Goal: Transaction & Acquisition: Purchase product/service

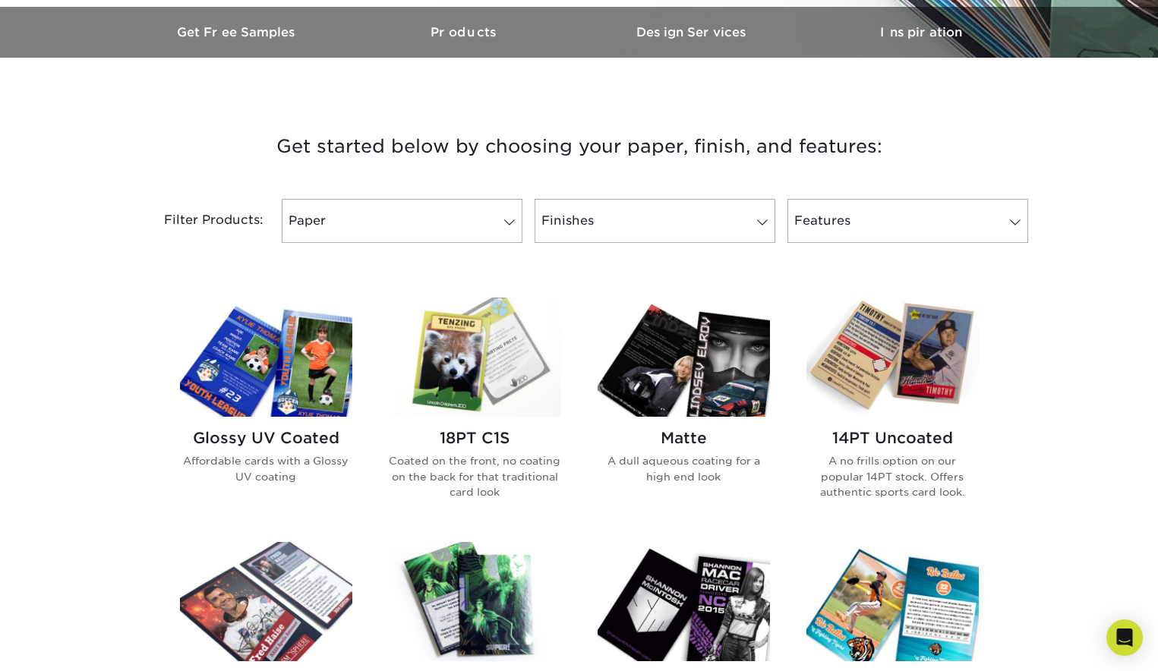
scroll to position [484, 0]
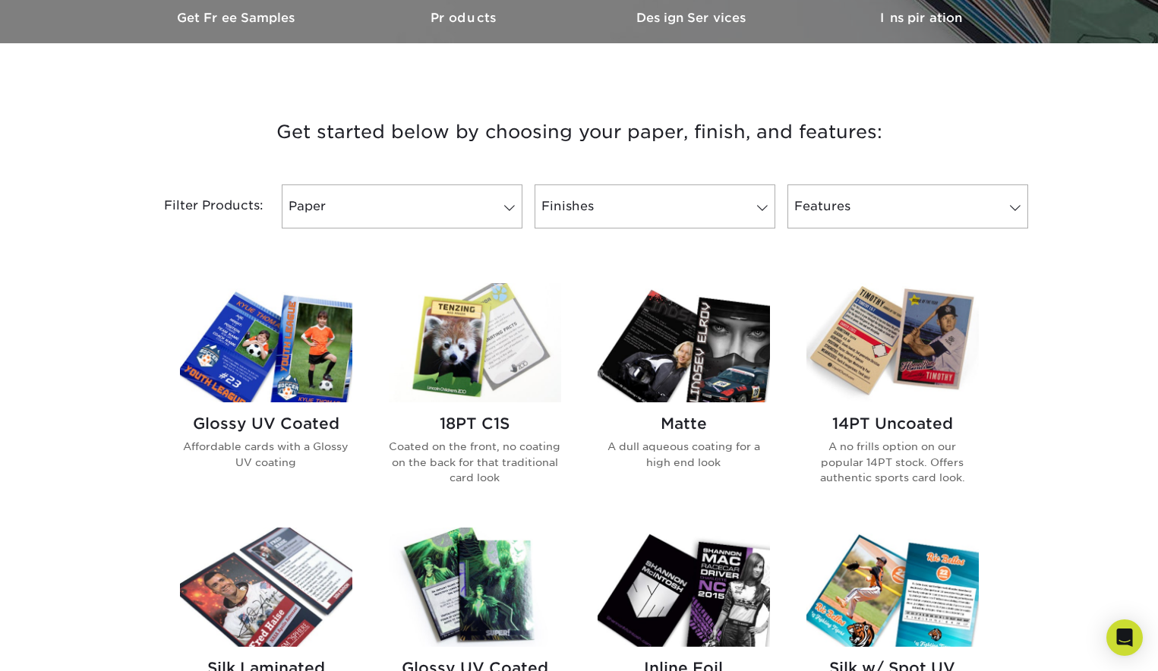
click at [860, 423] on h2 "14PT Uncoated" at bounding box center [892, 424] width 172 height 18
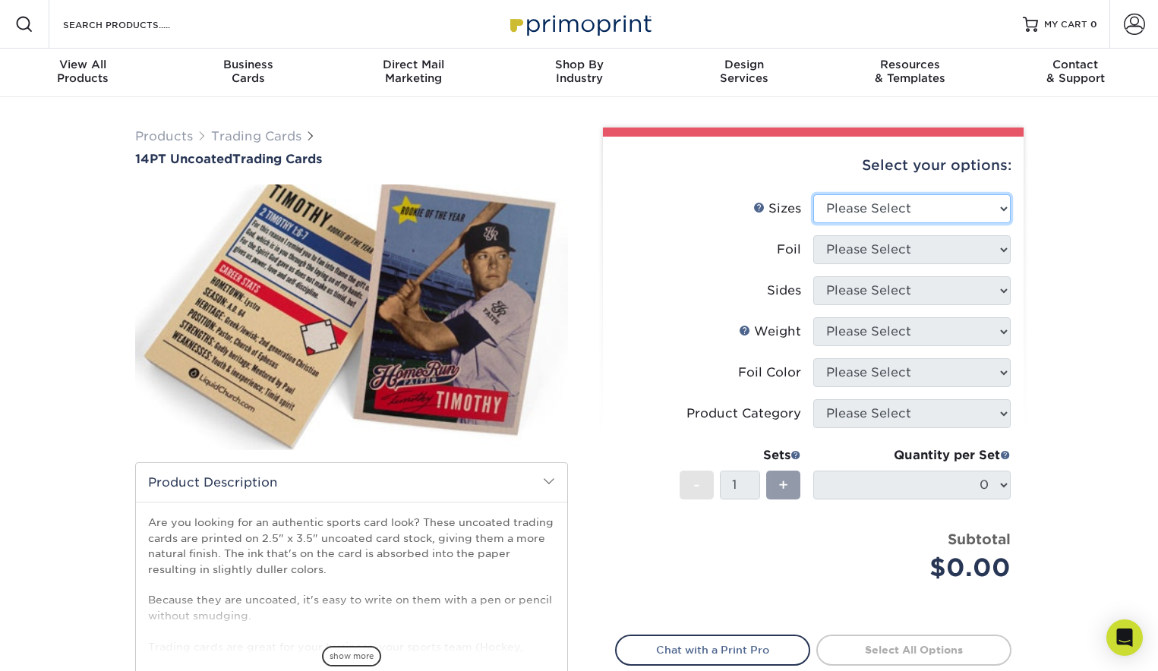
click at [852, 208] on select "Please Select 2.5" x 3.5"" at bounding box center [911, 208] width 197 height 29
click at [862, 210] on select "Please Select 2.5" x 3.5"" at bounding box center [911, 208] width 197 height 29
click at [880, 214] on select "Please Select 2.5" x 3.5"" at bounding box center [911, 208] width 197 height 29
select select "2.50x3.50"
click at [813, 194] on select "Please Select 2.5" x 3.5"" at bounding box center [911, 208] width 197 height 29
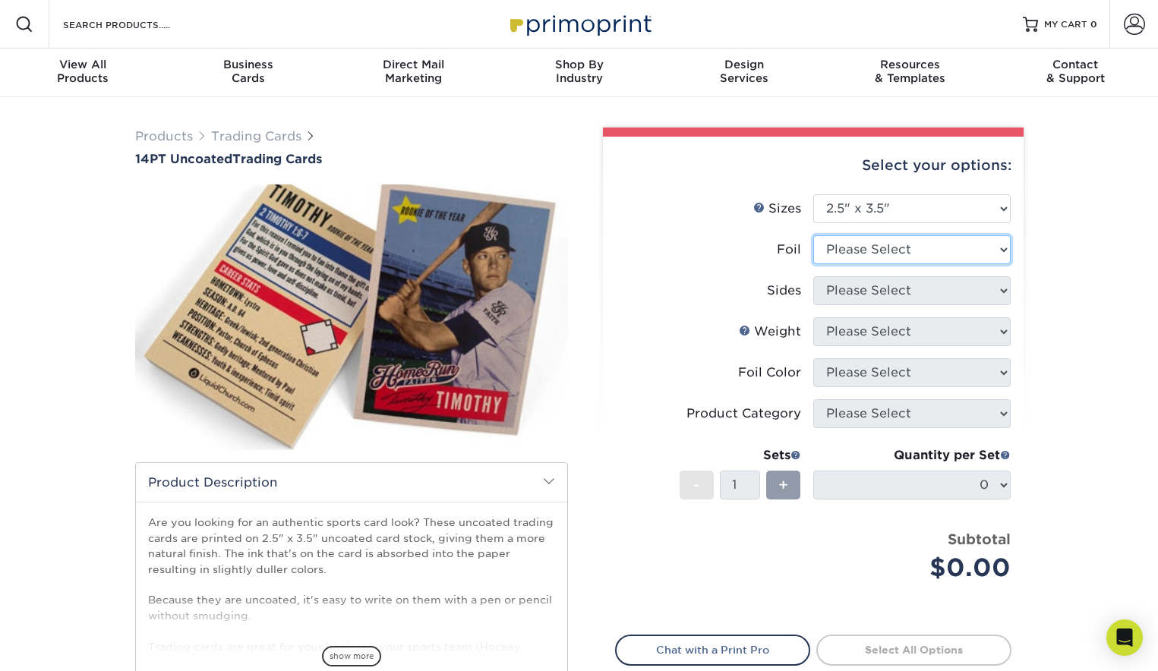
click at [856, 253] on select "Please Select Yes No" at bounding box center [911, 249] width 197 height 29
select select "1"
click at [813, 235] on select "Please Select Yes No" at bounding box center [911, 249] width 197 height 29
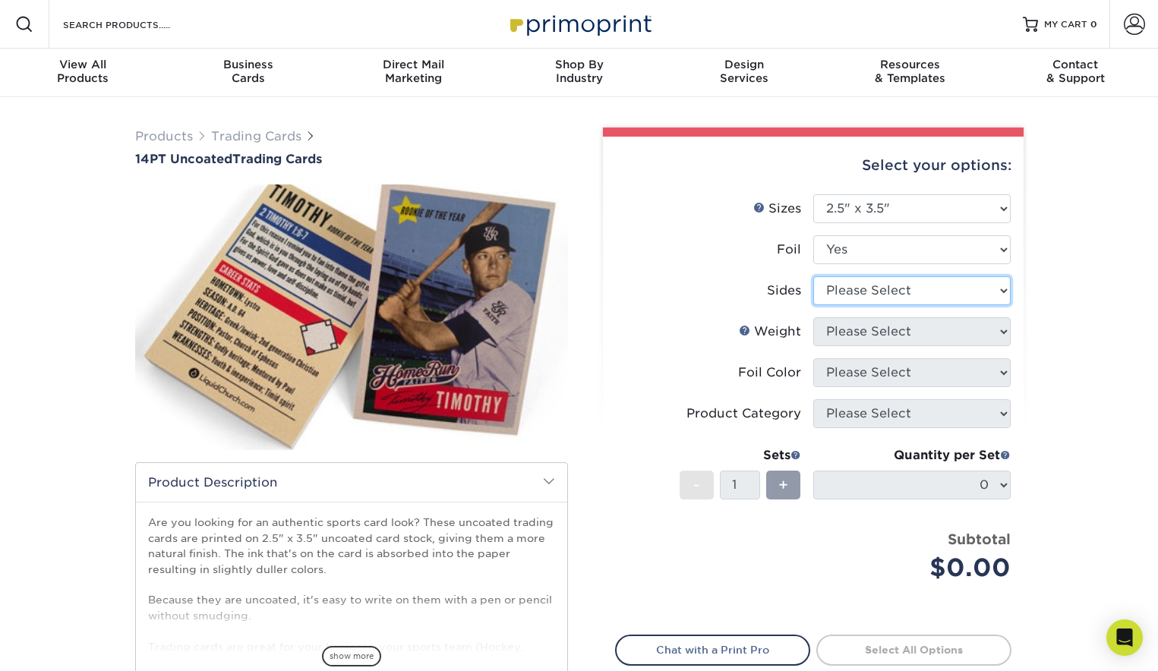
click at [835, 297] on select "Please Select Print Both Sides - Foil Both Sides Print Both Sides - Foil Front …" at bounding box center [911, 290] width 197 height 29
select select "e9e9dfb3-fba1-4d60-972c-fd9ca5904d33"
click at [813, 276] on select "Please Select Print Both Sides - Foil Both Sides Print Both Sides - Foil Front …" at bounding box center [911, 290] width 197 height 29
